Goal: Task Accomplishment & Management: Complete application form

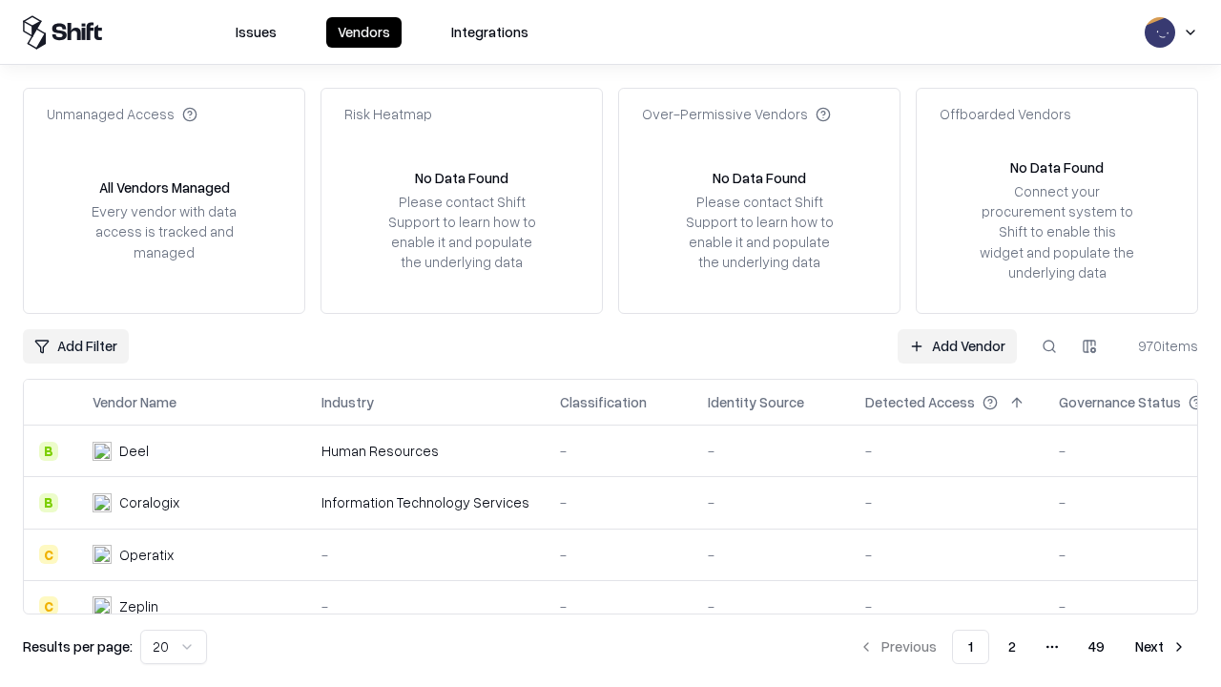
click at [956, 345] on link "Add Vendor" at bounding box center [956, 346] width 119 height 34
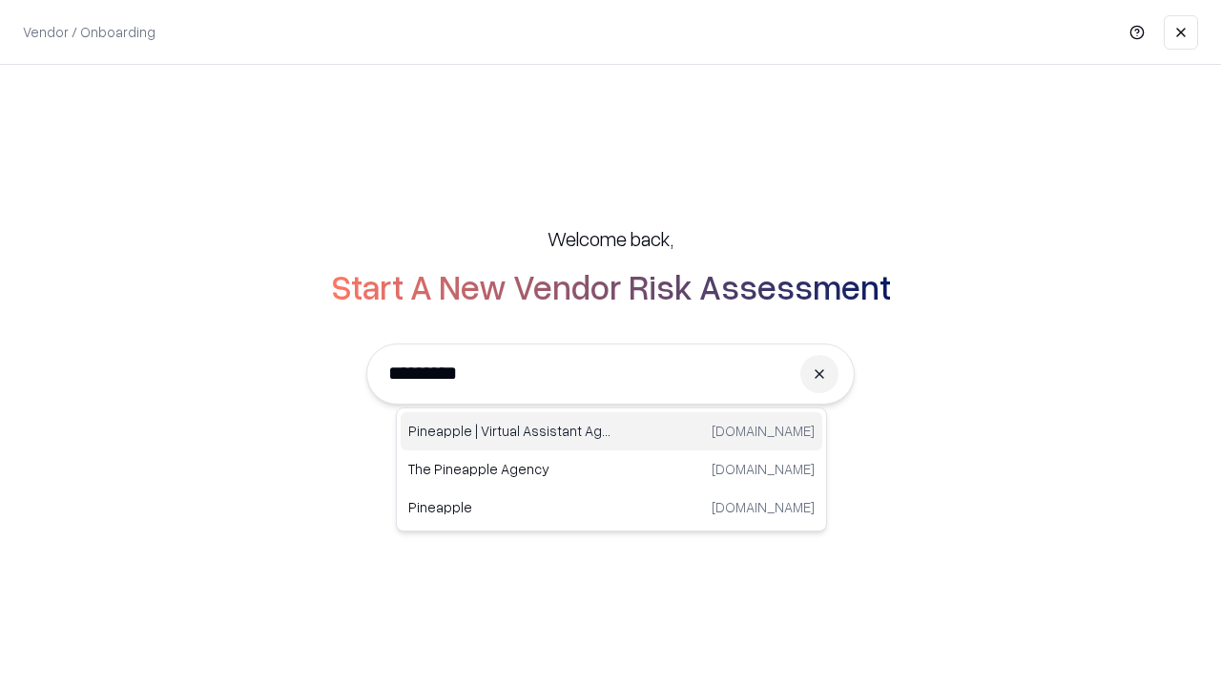
click at [611, 431] on div "Pineapple | Virtual Assistant Agency [DOMAIN_NAME]" at bounding box center [610, 431] width 421 height 38
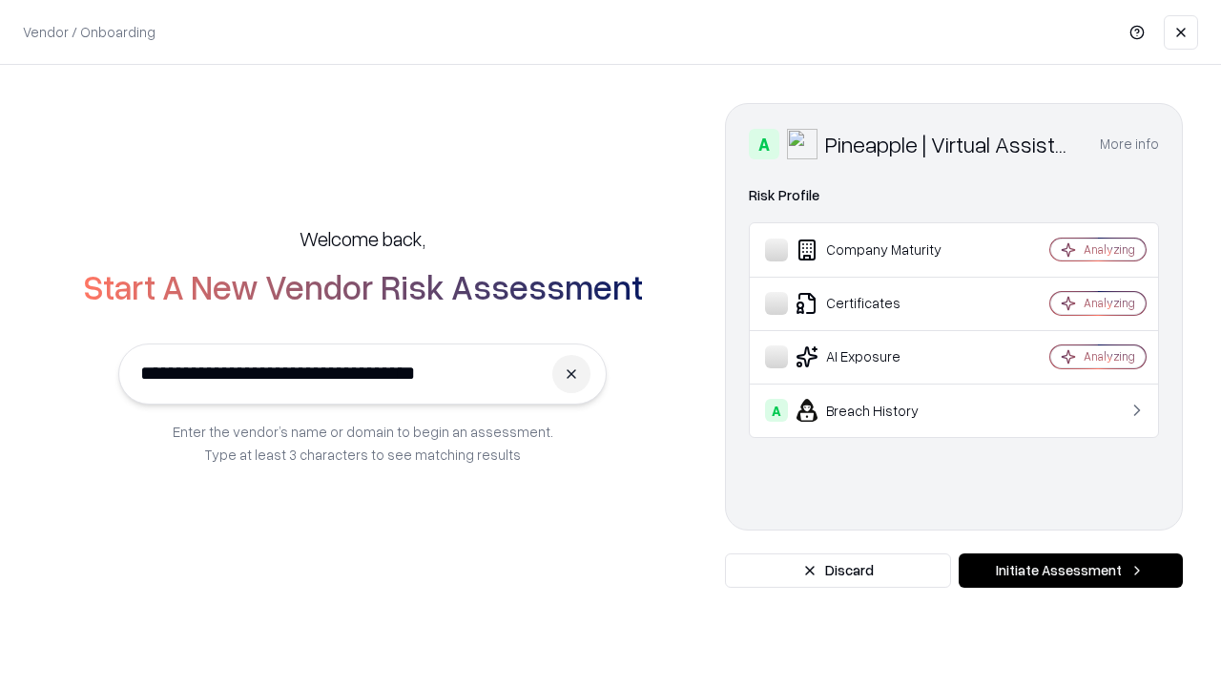
type input "**********"
click at [1070, 570] on button "Initiate Assessment" at bounding box center [1070, 570] width 224 height 34
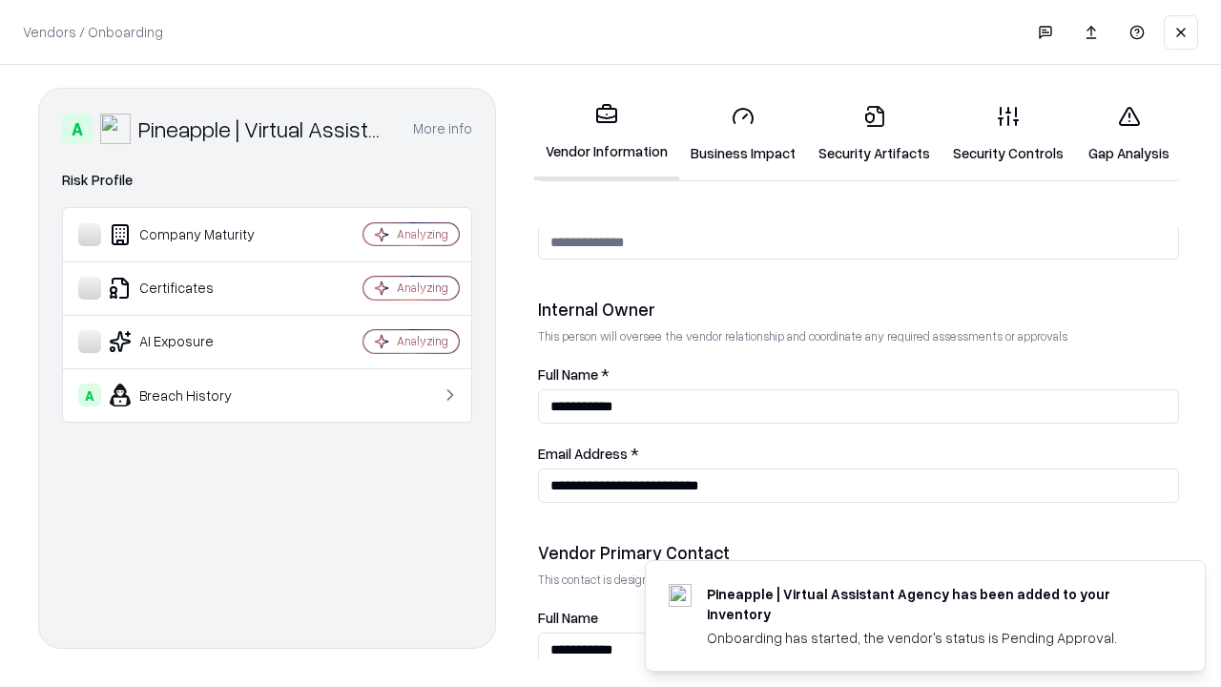
scroll to position [988, 0]
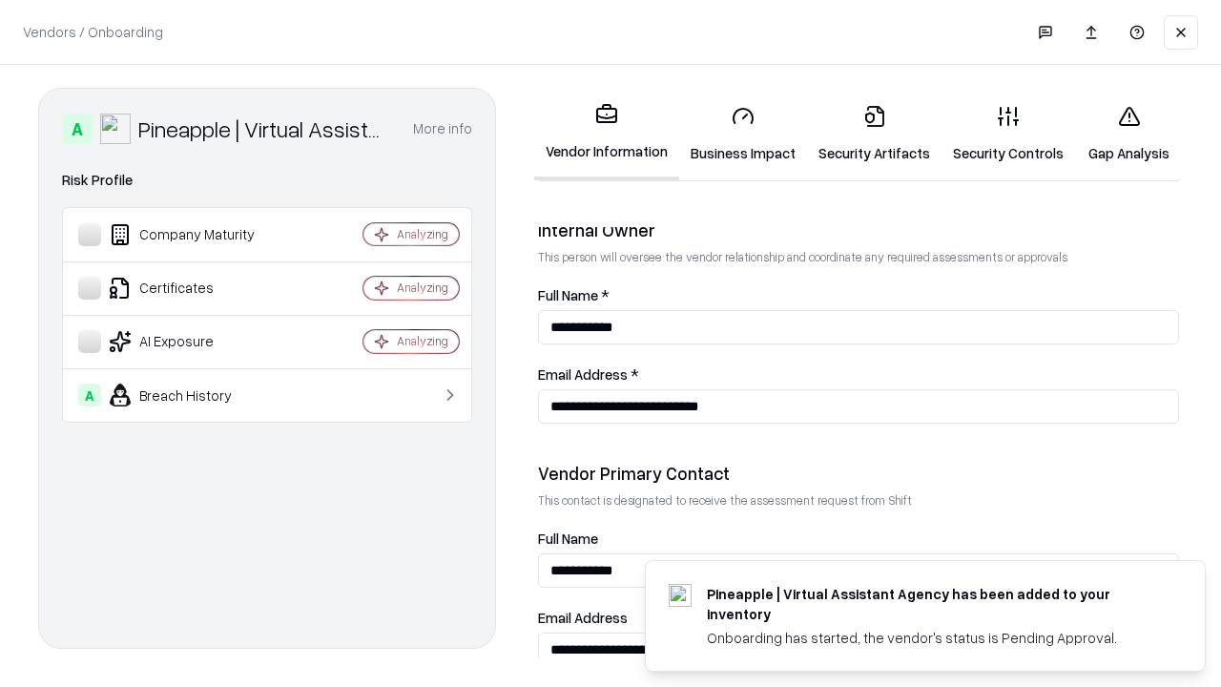
click at [873, 133] on link "Security Artifacts" at bounding box center [874, 134] width 134 height 89
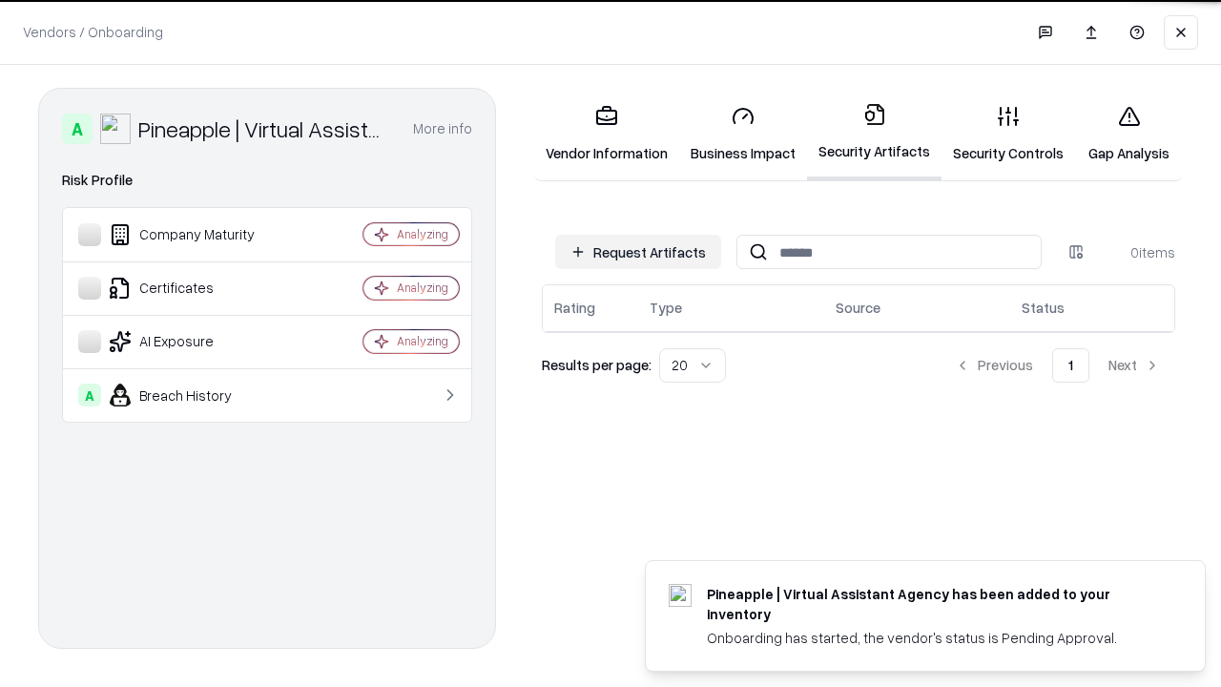
click at [638, 251] on button "Request Artifacts" at bounding box center [638, 252] width 166 height 34
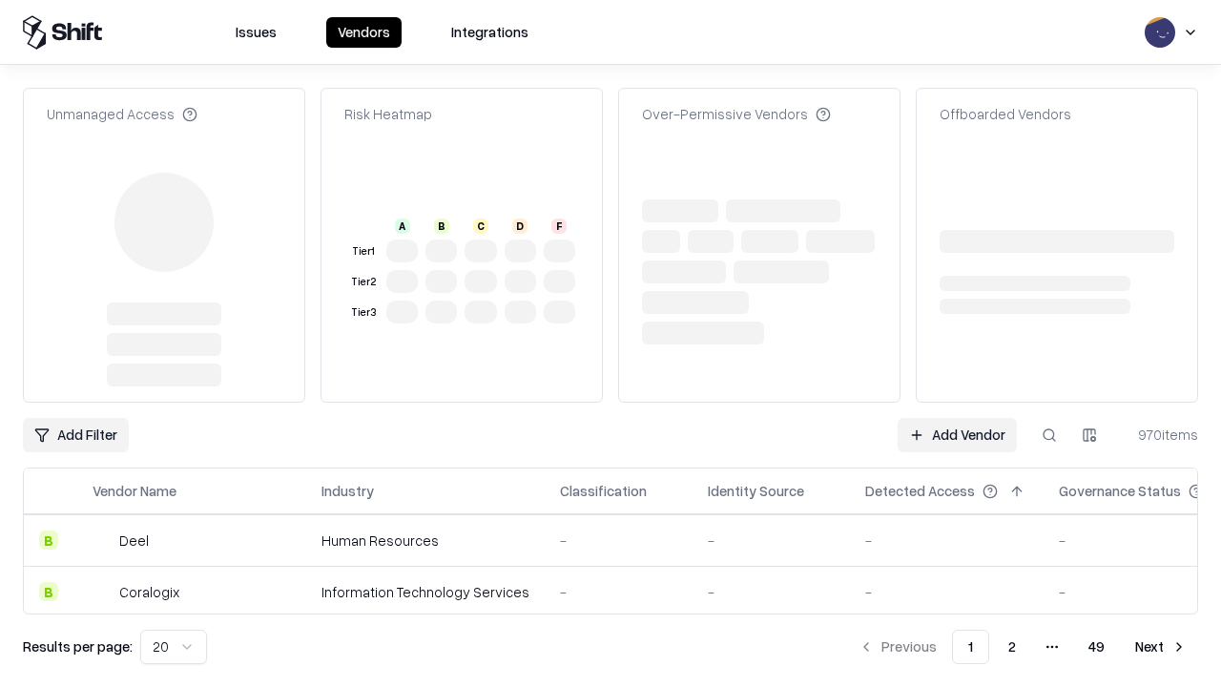
click at [956, 418] on link "Add Vendor" at bounding box center [956, 435] width 119 height 34
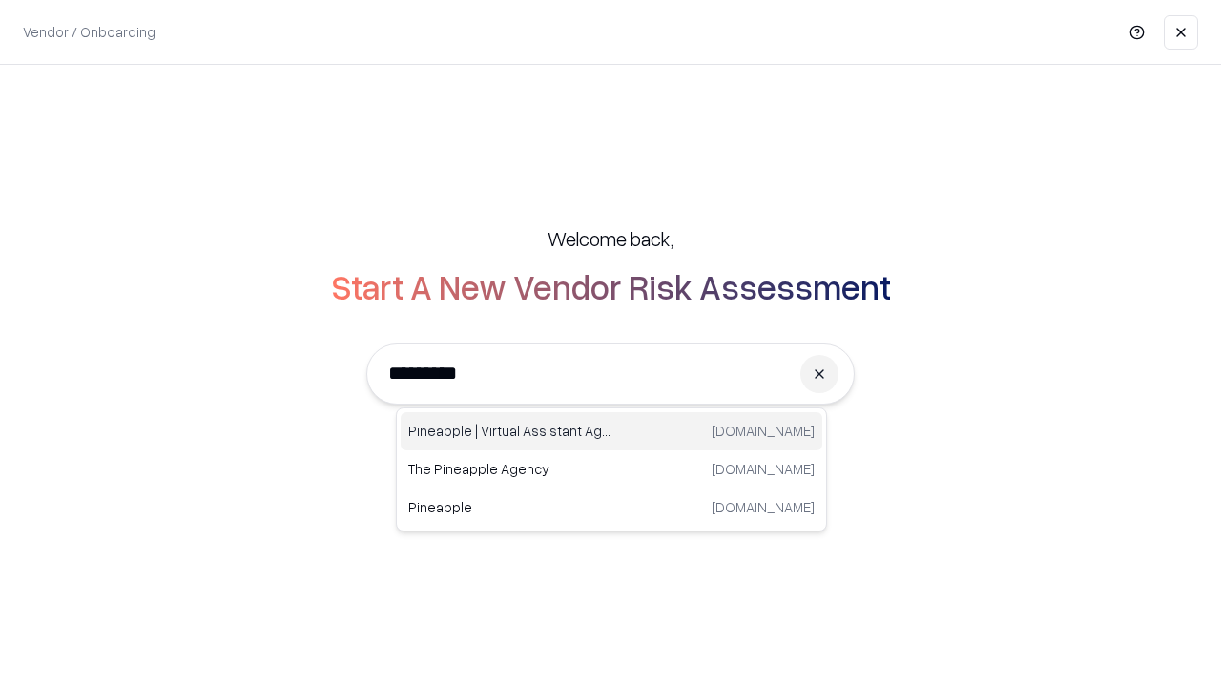
click at [611, 431] on div "Pineapple | Virtual Assistant Agency [DOMAIN_NAME]" at bounding box center [610, 431] width 421 height 38
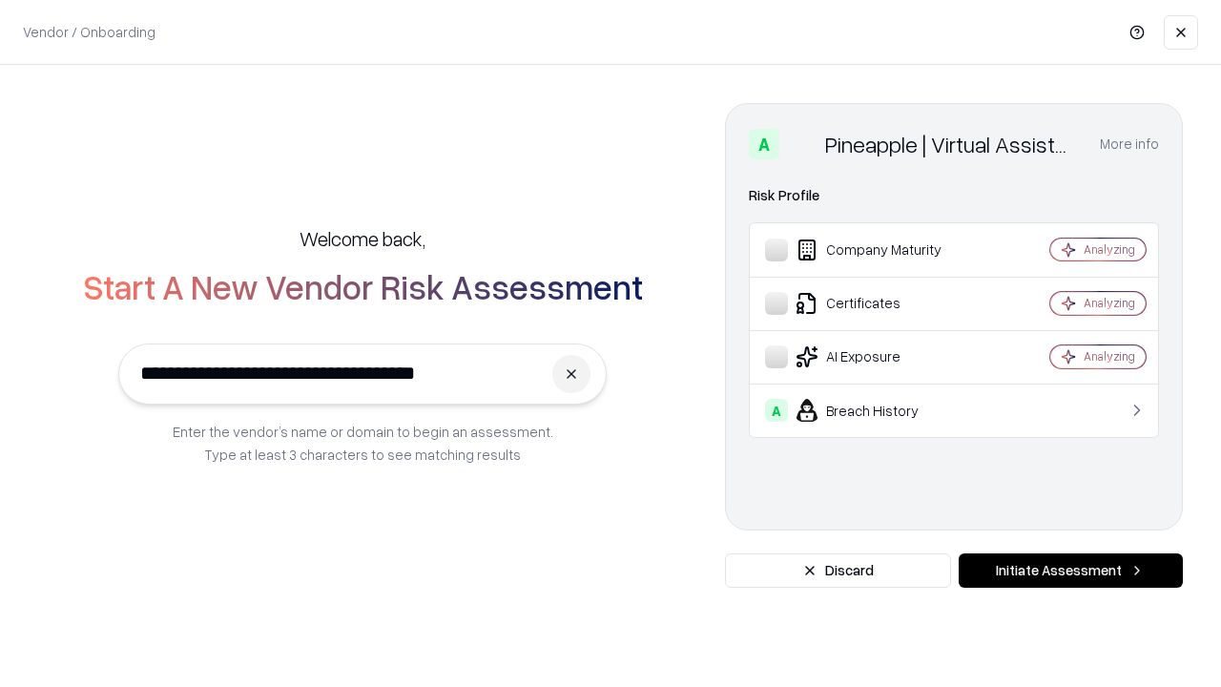
type input "**********"
click at [1070, 570] on button "Initiate Assessment" at bounding box center [1070, 570] width 224 height 34
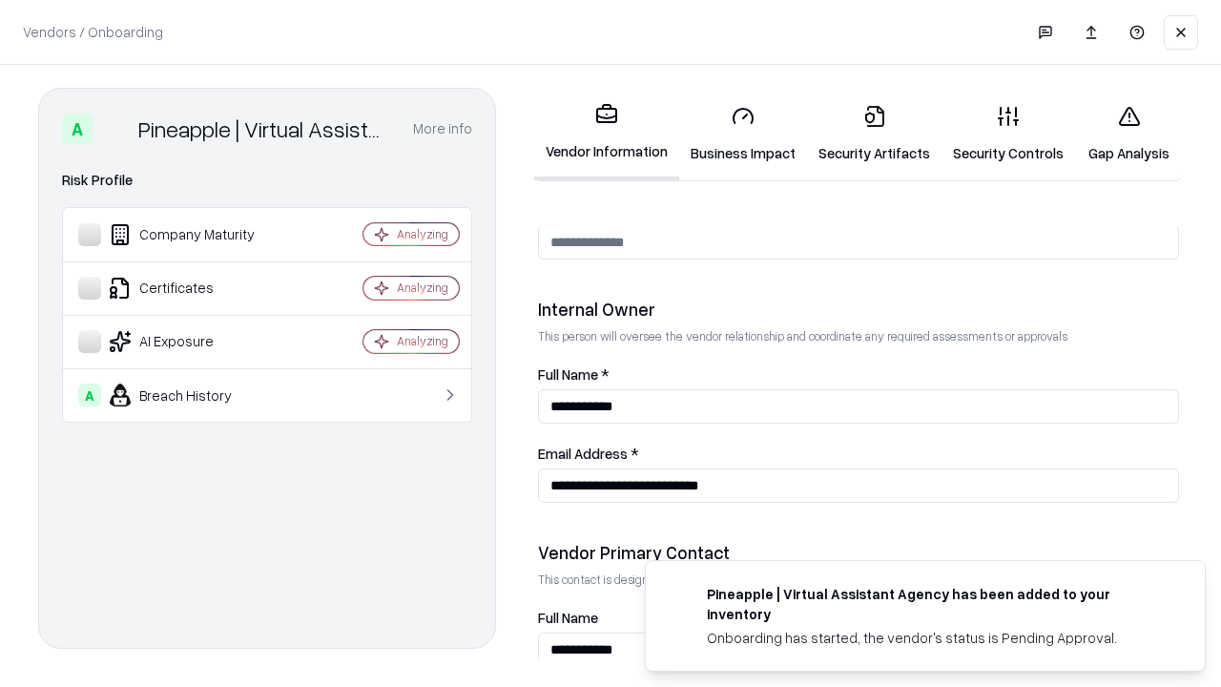
scroll to position [988, 0]
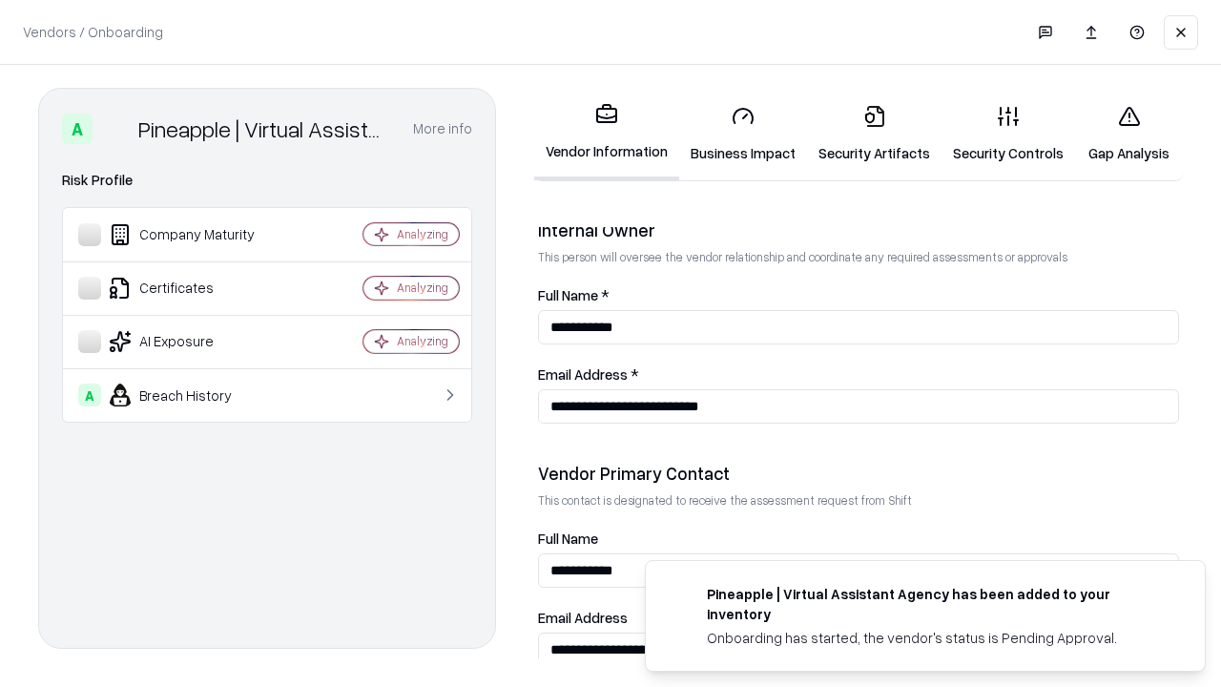
click at [1128, 133] on link "Gap Analysis" at bounding box center [1129, 134] width 108 height 89
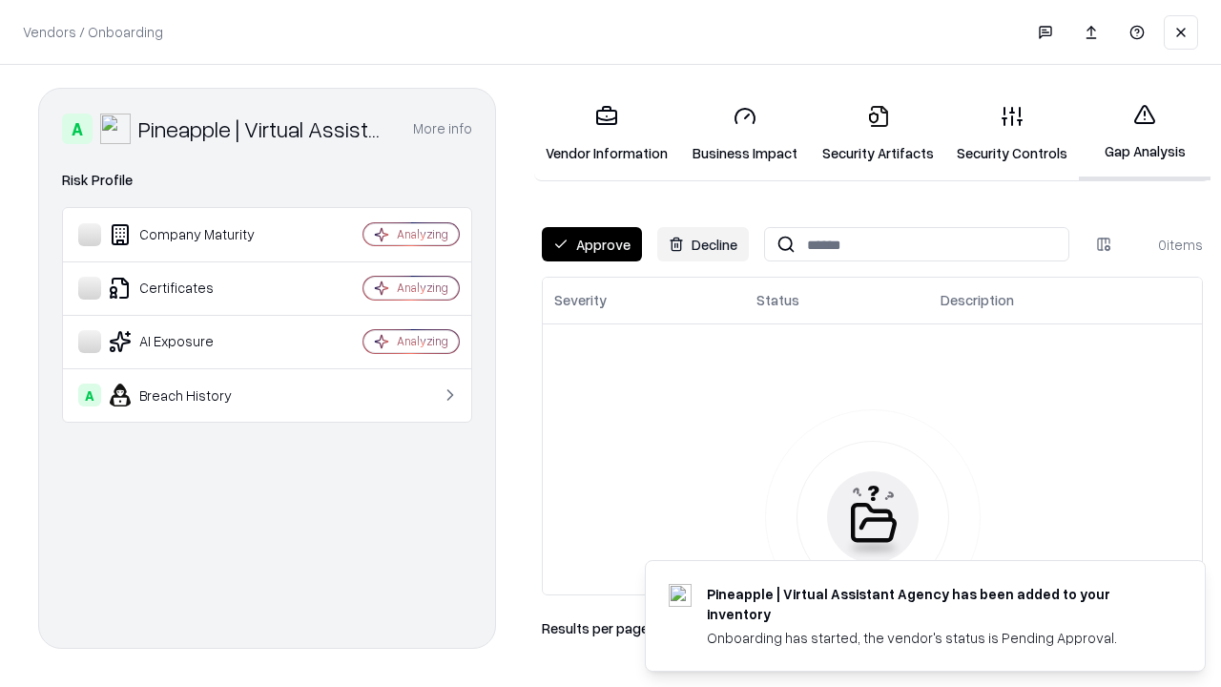
click at [591, 244] on button "Approve" at bounding box center [592, 244] width 100 height 34
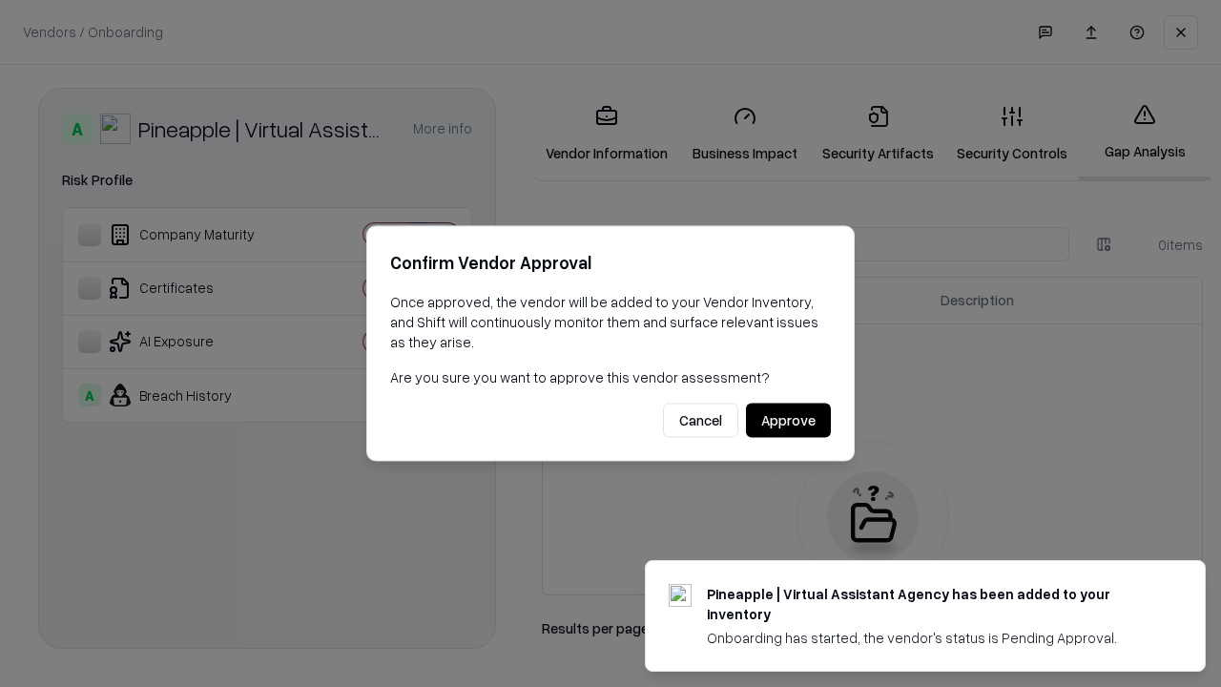
click at [788, 420] on button "Approve" at bounding box center [788, 420] width 85 height 34
